Goal: Book appointment/travel/reservation

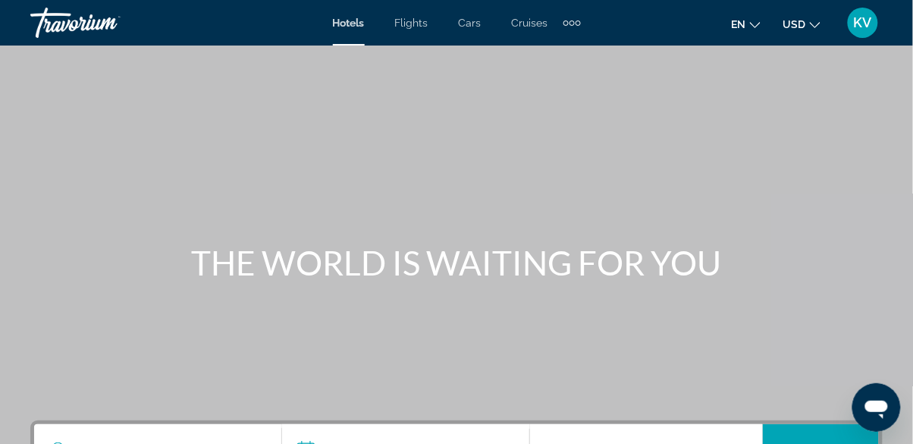
click at [578, 23] on div "Extra navigation items" at bounding box center [577, 22] width 5 height 5
click at [547, 52] on span "Activities" at bounding box center [547, 51] width 44 height 12
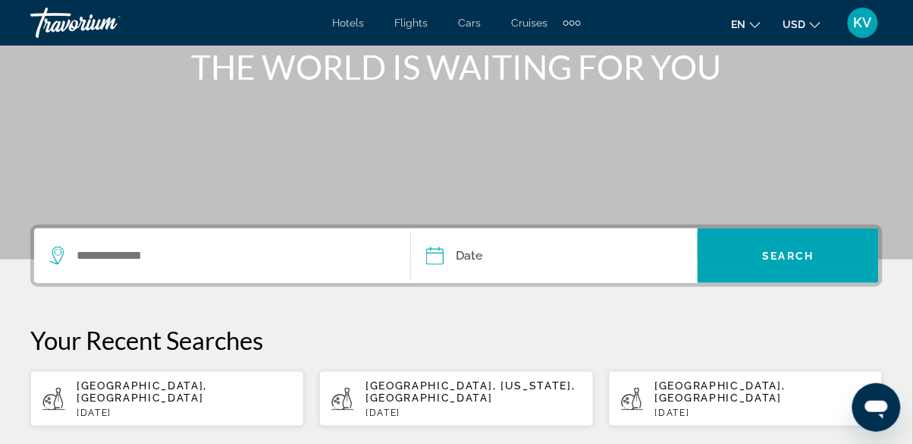
scroll to position [199, 0]
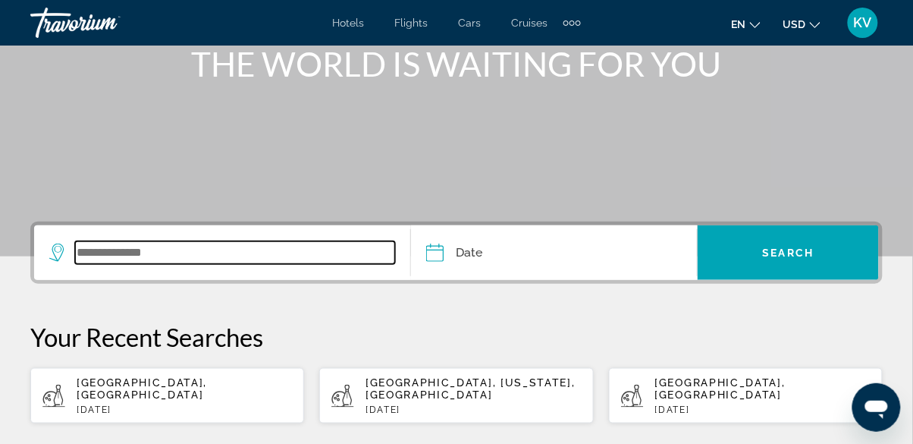
click at [189, 253] on input "Search widget" at bounding box center [235, 252] width 320 height 23
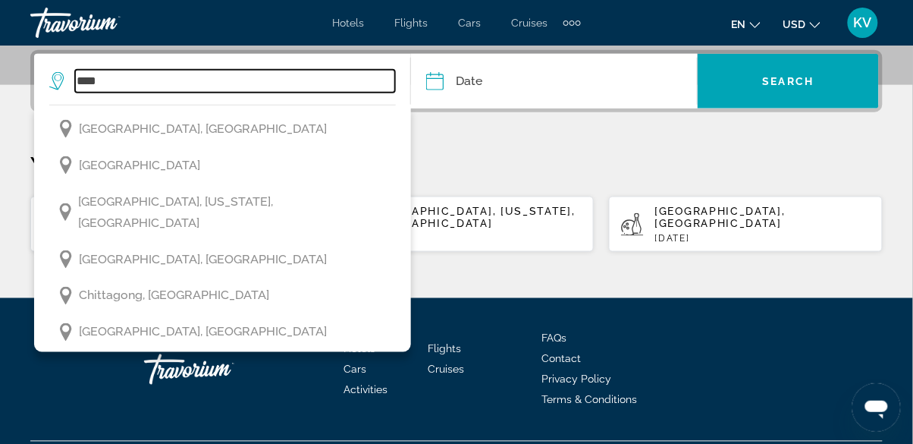
scroll to position [36, 0]
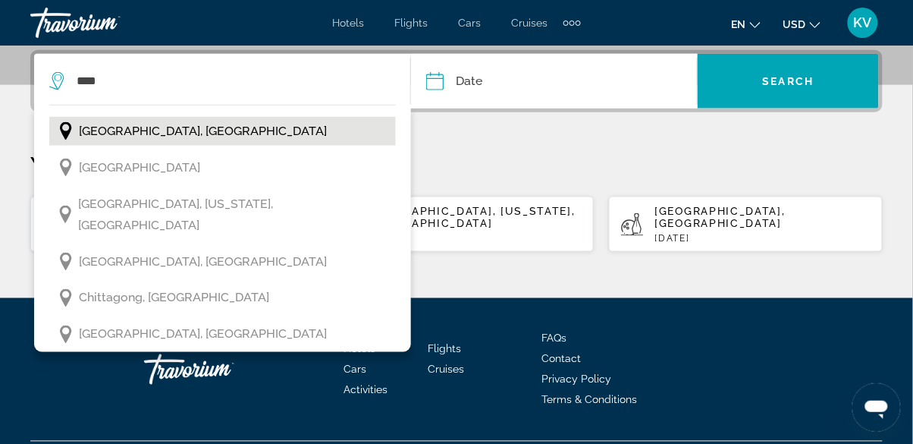
click at [115, 124] on span "[GEOGRAPHIC_DATA], [GEOGRAPHIC_DATA]" at bounding box center [203, 131] width 248 height 21
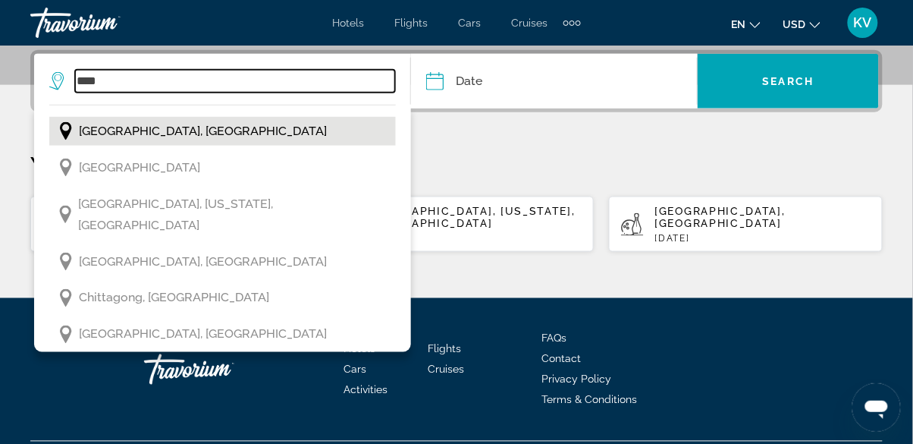
type input "**********"
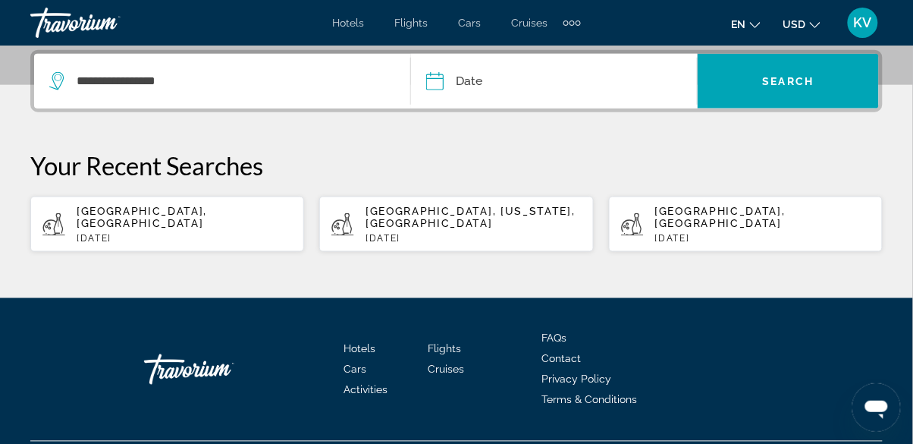
click at [532, 91] on input "Date" at bounding box center [493, 83] width 142 height 59
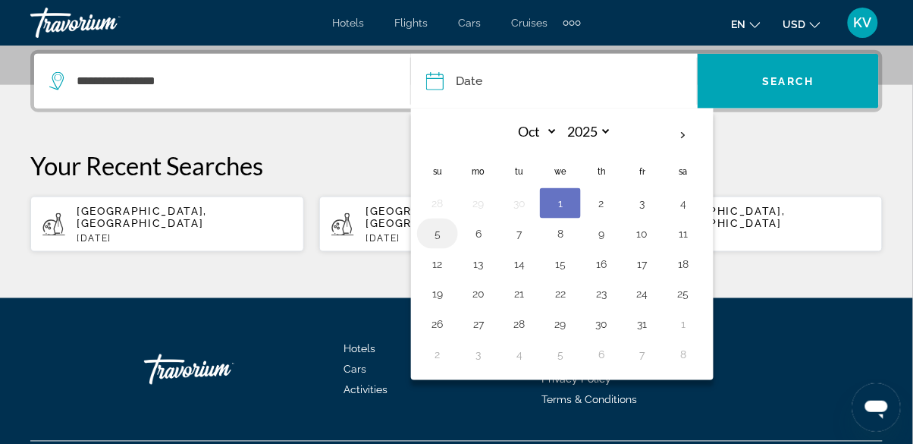
click at [437, 239] on button "5" at bounding box center [437, 233] width 24 height 21
type input "**********"
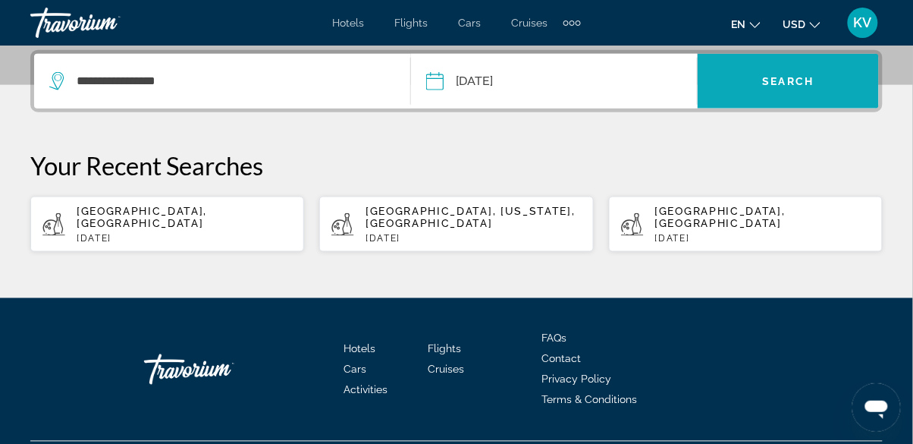
click at [790, 77] on span "Search" at bounding box center [789, 81] width 52 height 12
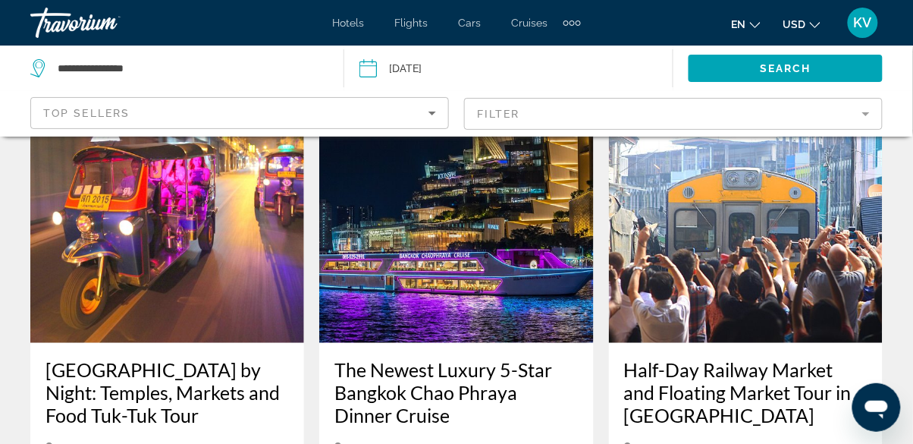
scroll to position [93, 0]
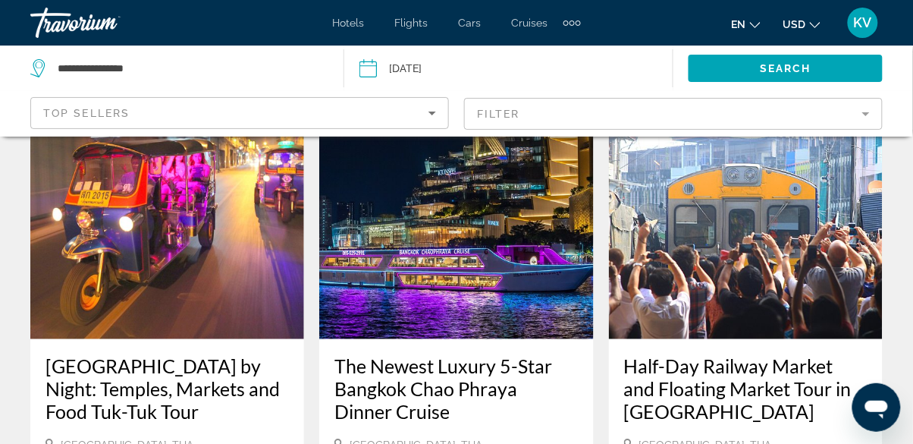
click at [555, 116] on mat-form-field "Filter" at bounding box center [673, 114] width 419 height 32
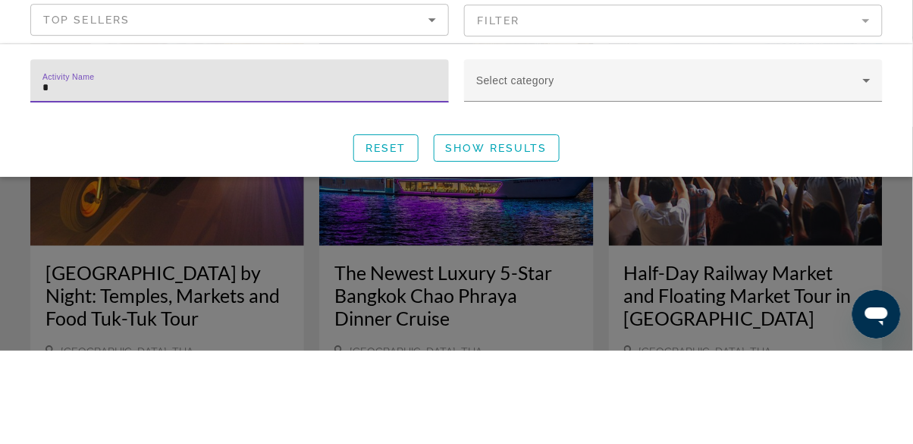
scroll to position [0, 0]
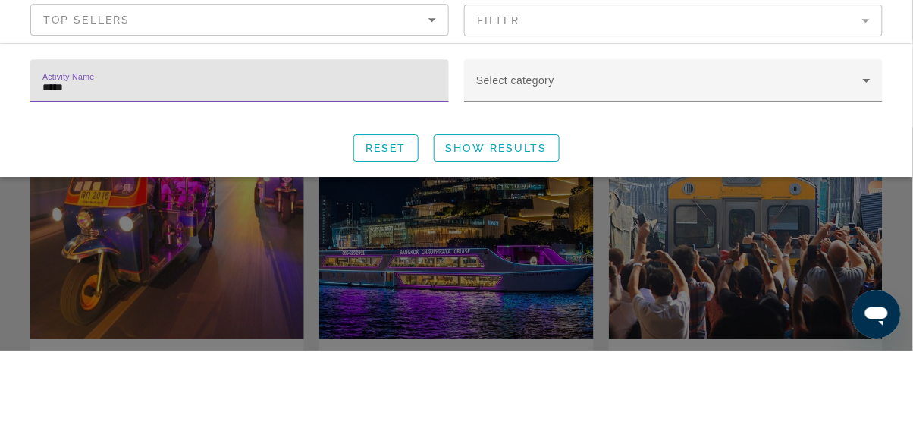
type input "******"
click at [489, 241] on span "Show Results" at bounding box center [497, 241] width 102 height 12
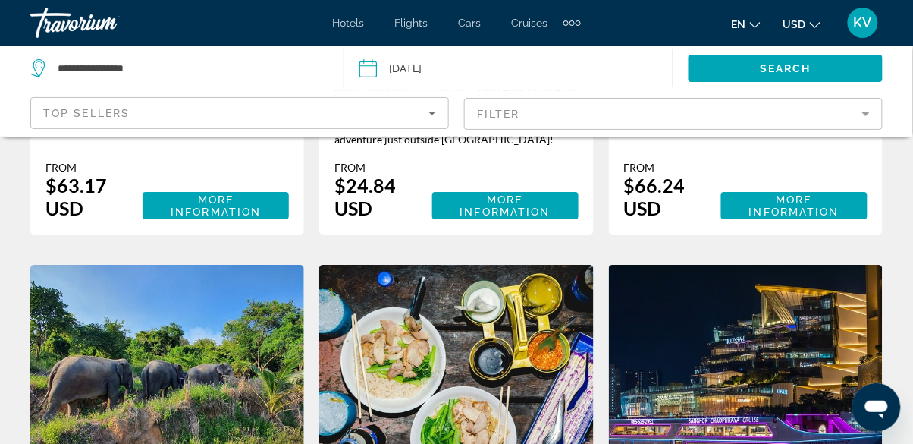
scroll to position [2335, 0]
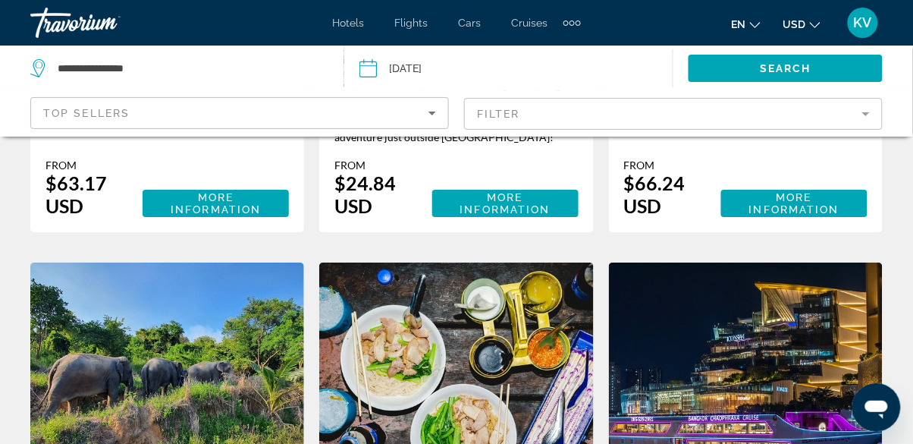
click at [860, 114] on mat-form-field "Filter" at bounding box center [673, 114] width 419 height 32
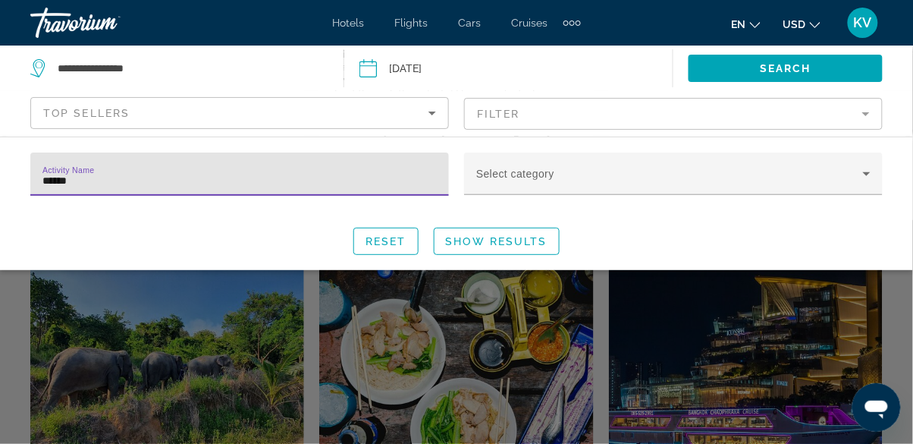
scroll to position [2383, 0]
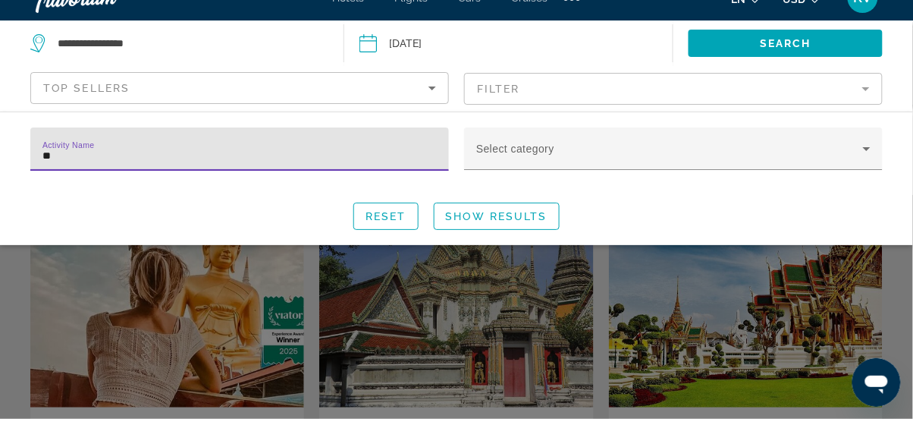
type input "*"
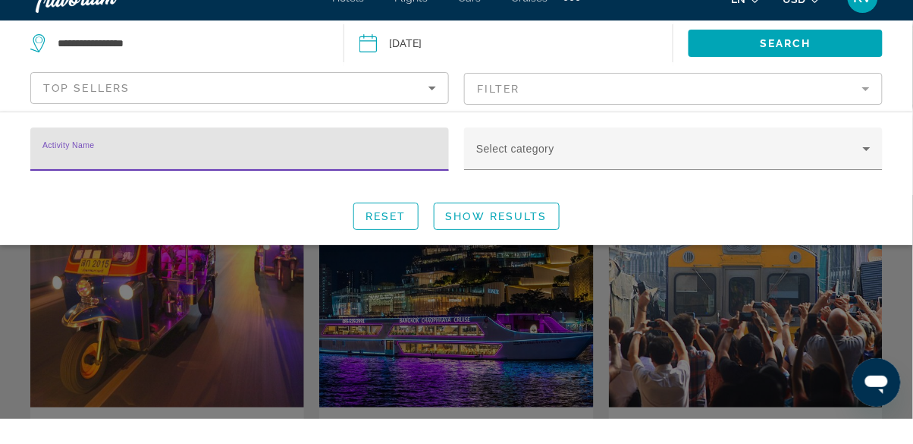
click at [862, 121] on mat-form-field "Filter" at bounding box center [673, 114] width 419 height 32
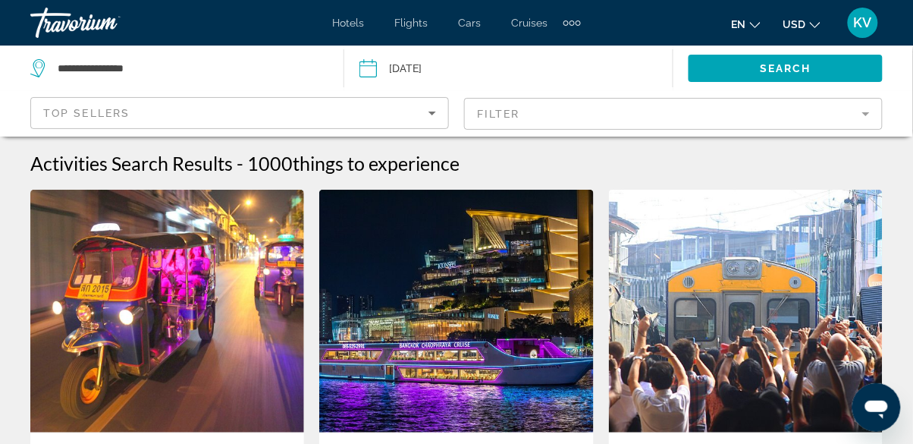
click at [861, 114] on mat-form-field "Filter" at bounding box center [673, 114] width 419 height 32
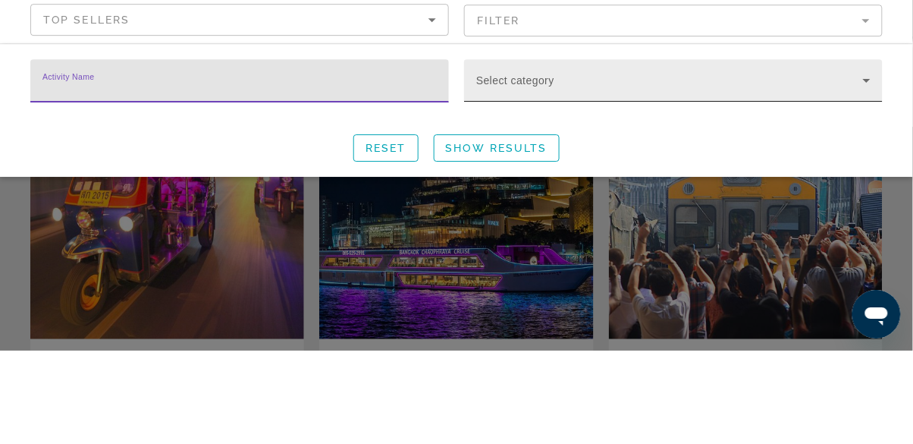
click at [867, 174] on icon "Search widget" at bounding box center [867, 174] width 8 height 4
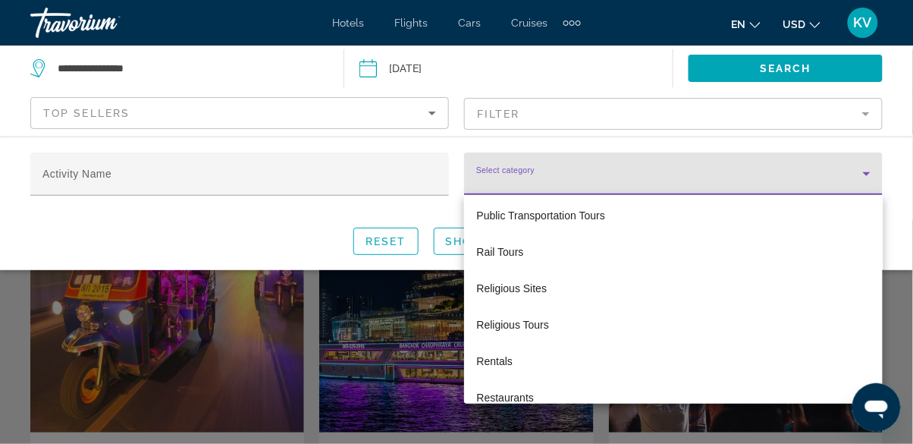
scroll to position [3825, 0]
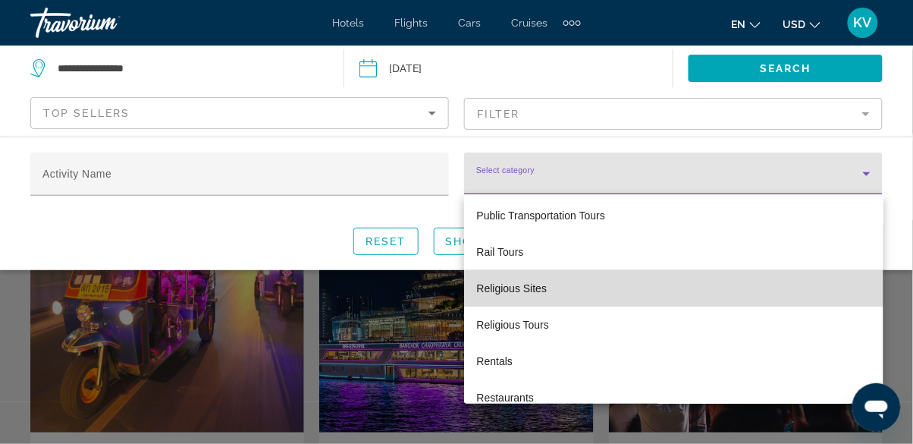
click at [726, 300] on mat-option "Religious Sites" at bounding box center [673, 288] width 419 height 36
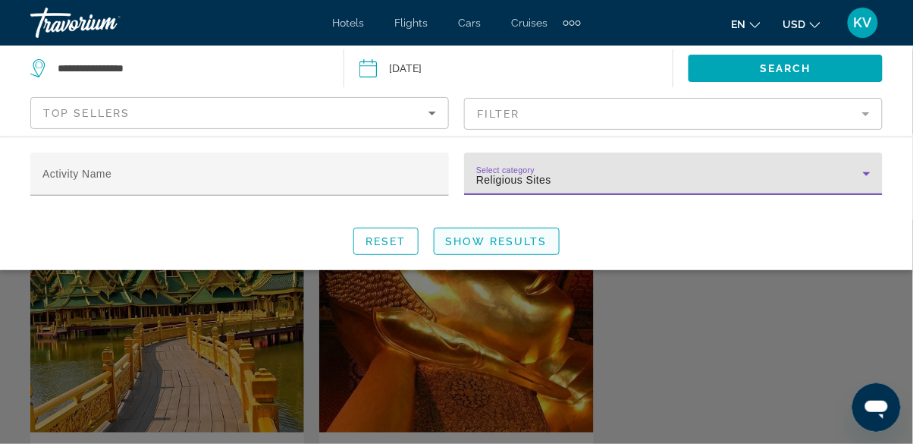
click at [520, 242] on span "Show Results" at bounding box center [497, 241] width 102 height 12
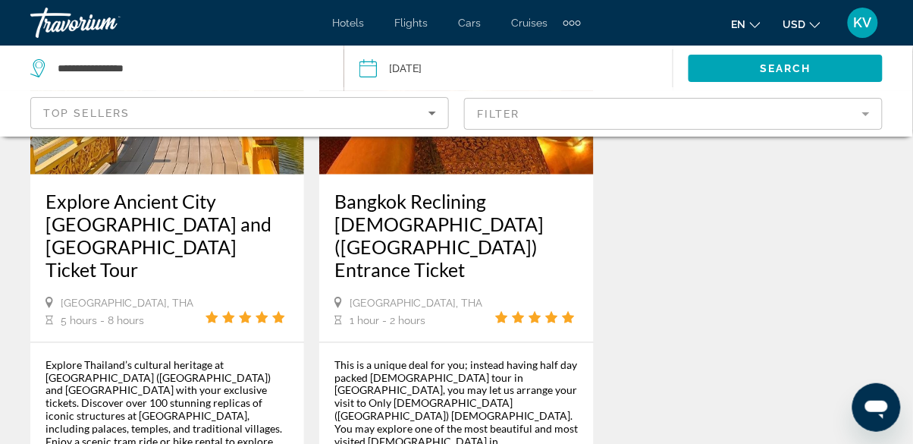
scroll to position [259, 0]
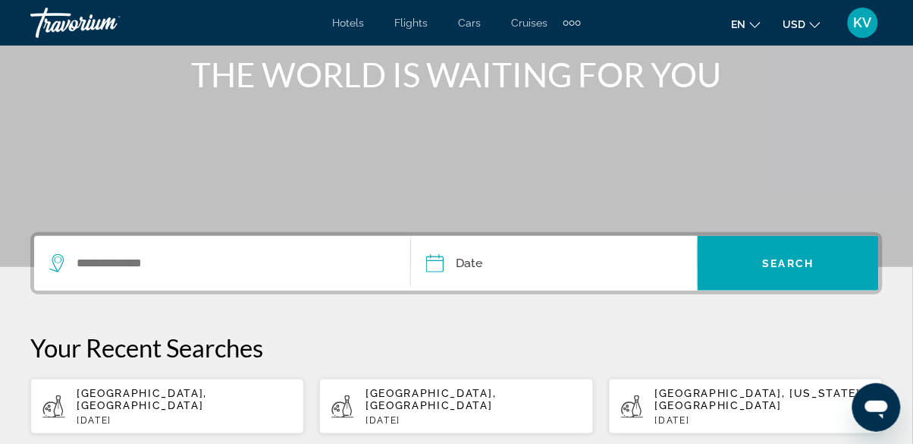
scroll to position [192, 0]
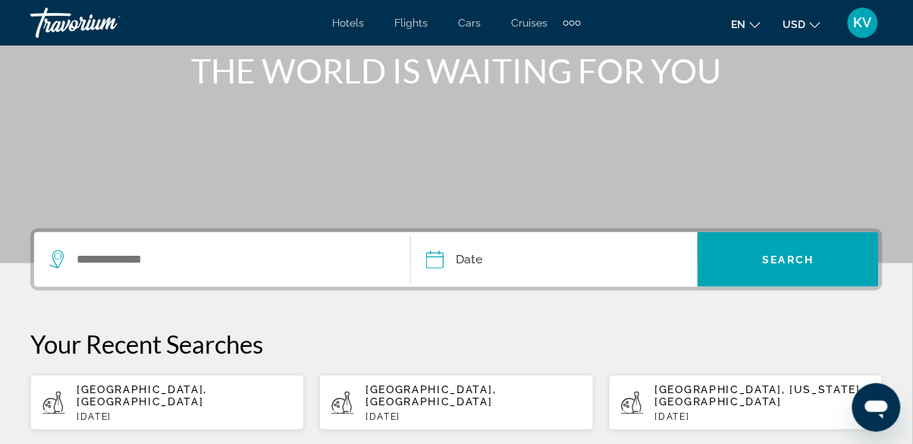
click at [258, 395] on div "[GEOGRAPHIC_DATA], [GEOGRAPHIC_DATA] [DATE]" at bounding box center [184, 402] width 215 height 39
type input "**********"
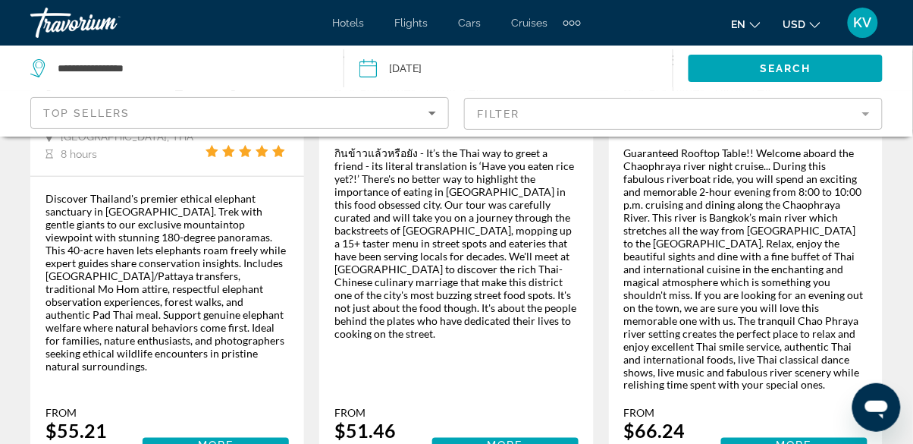
scroll to position [2878, 0]
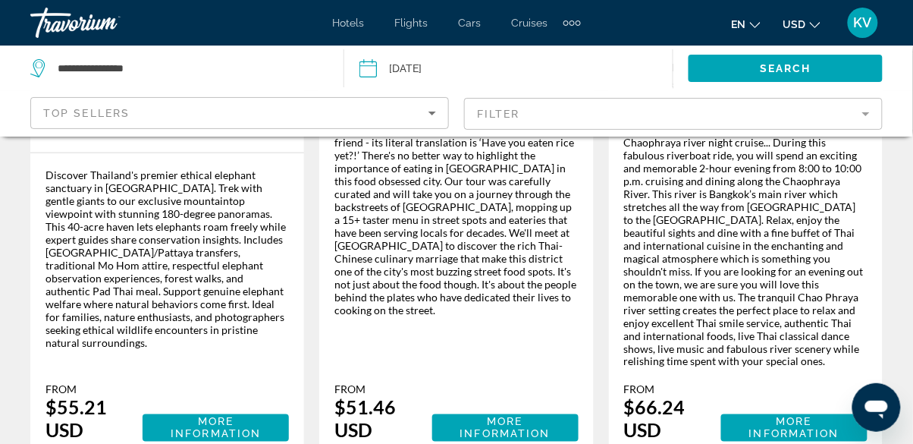
click at [562, 120] on mat-form-field "Filter" at bounding box center [673, 114] width 419 height 32
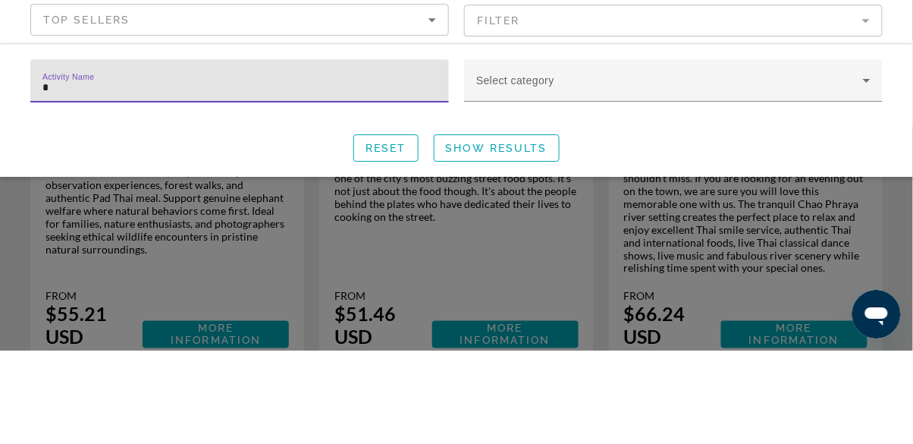
scroll to position [0, 0]
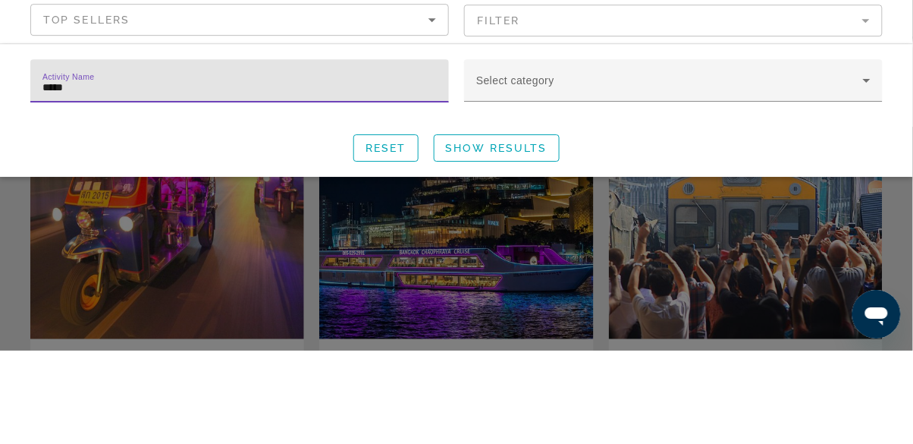
type input "******"
click at [504, 235] on span "Show Results" at bounding box center [497, 241] width 102 height 12
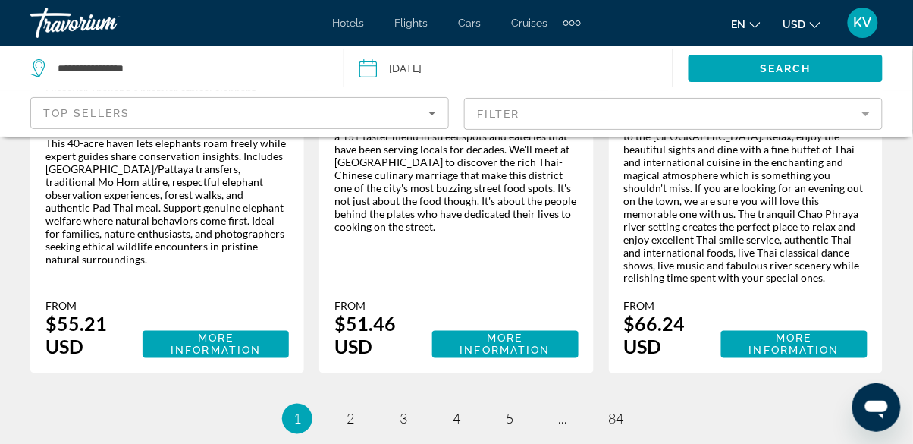
scroll to position [2968, 0]
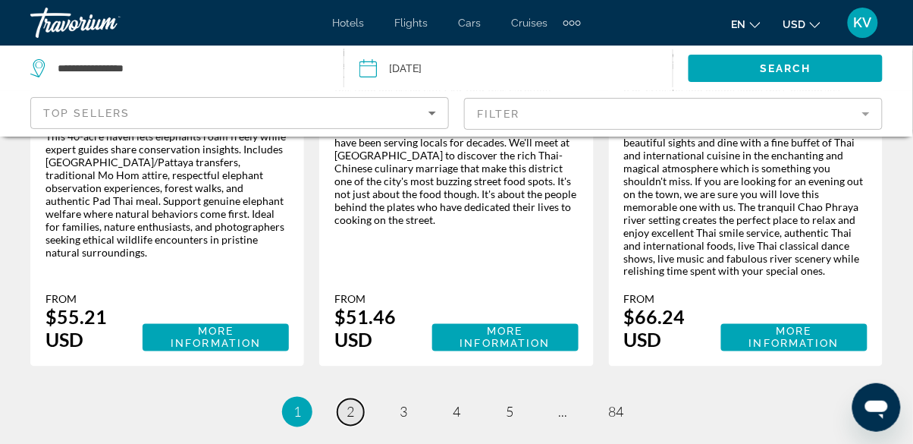
click at [351, 403] on span "2" at bounding box center [351, 411] width 8 height 17
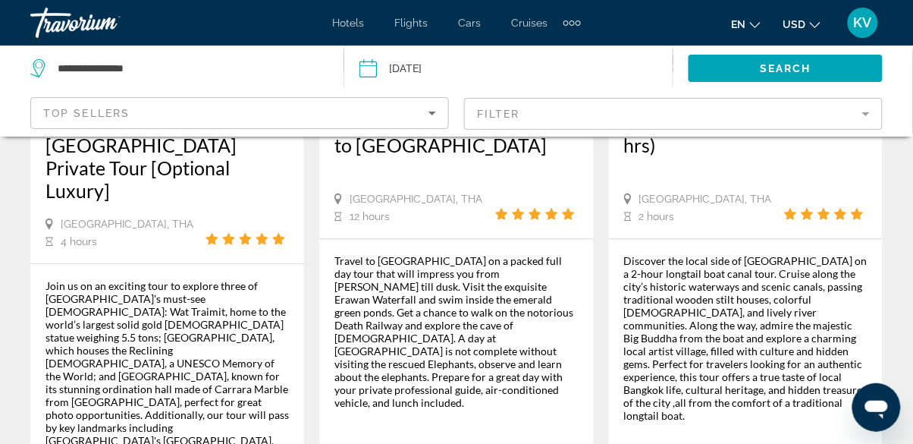
scroll to position [1996, 0]
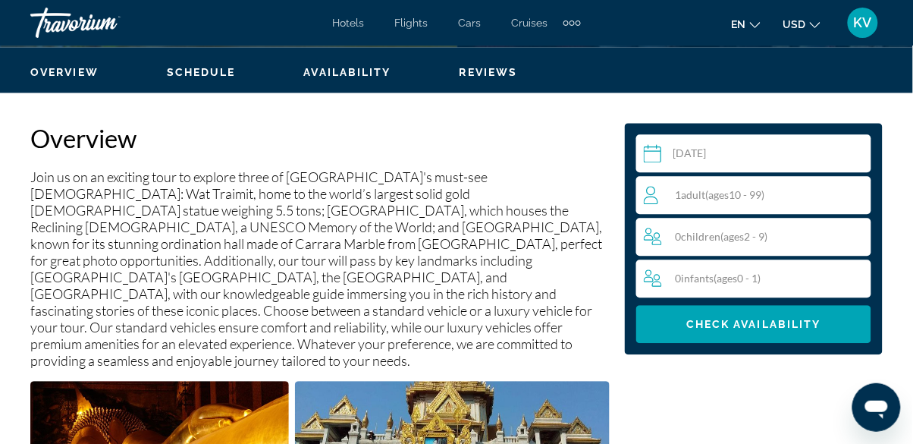
scroll to position [722, 0]
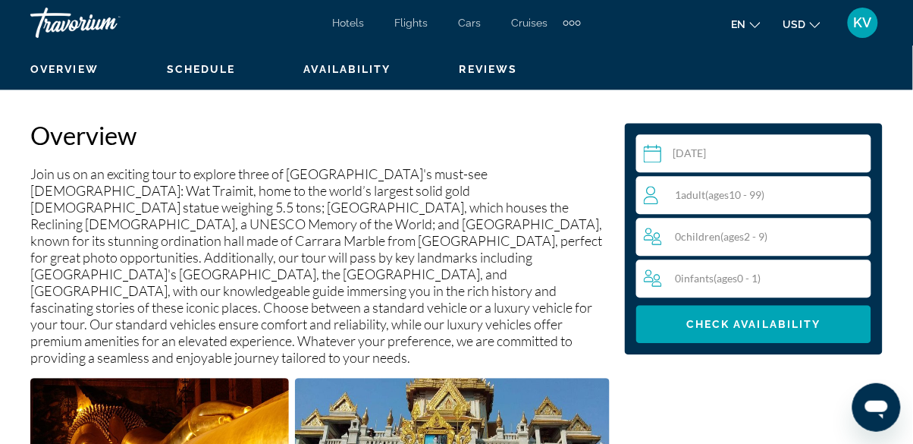
click at [800, 190] on div "1 Adult Adults ( ages [DEMOGRAPHIC_DATA])" at bounding box center [757, 195] width 227 height 18
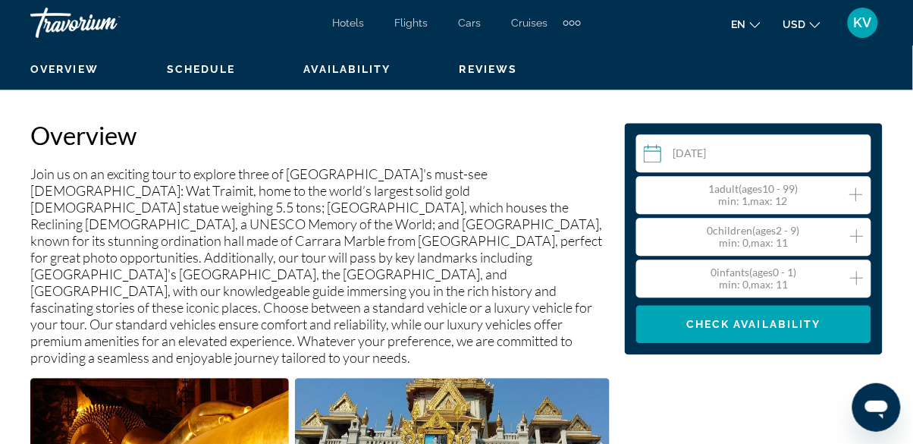
click at [862, 192] on icon "Increment adults" at bounding box center [856, 194] width 14 height 18
click at [856, 194] on icon "Increment adults" at bounding box center [856, 194] width 14 height 14
click at [785, 327] on span "Check Availability" at bounding box center [753, 324] width 135 height 12
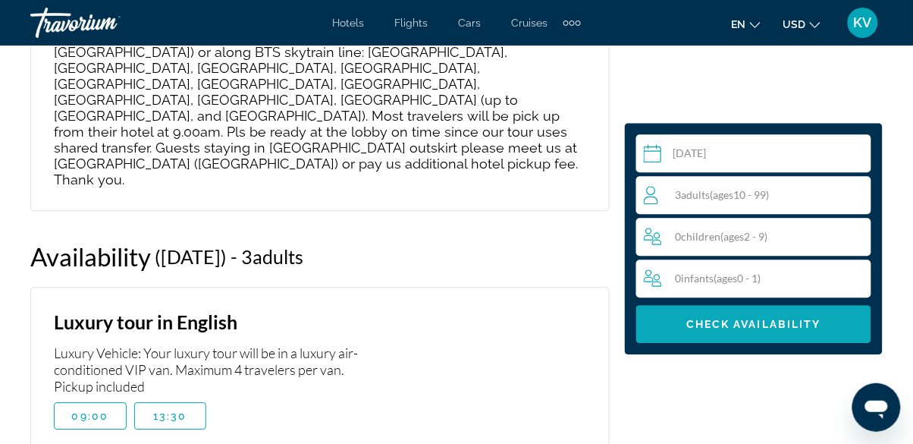
scroll to position [3388, 0]
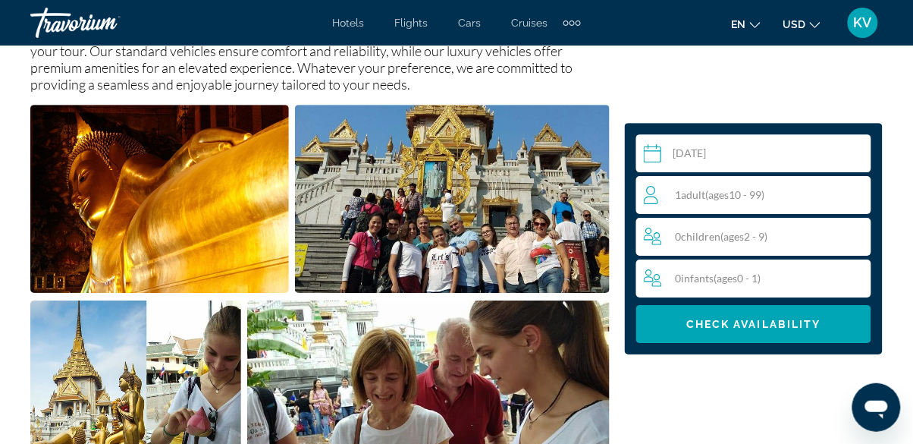
scroll to position [996, 0]
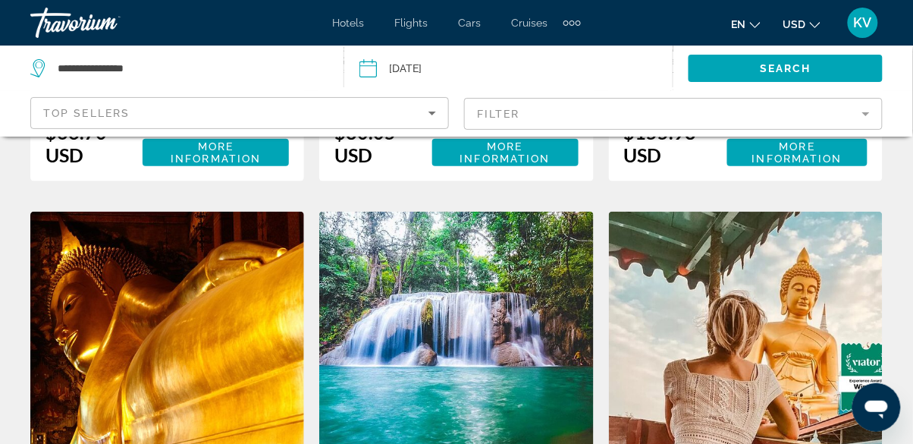
scroll to position [1584, 0]
